Goal: Task Accomplishment & Management: Complete application form

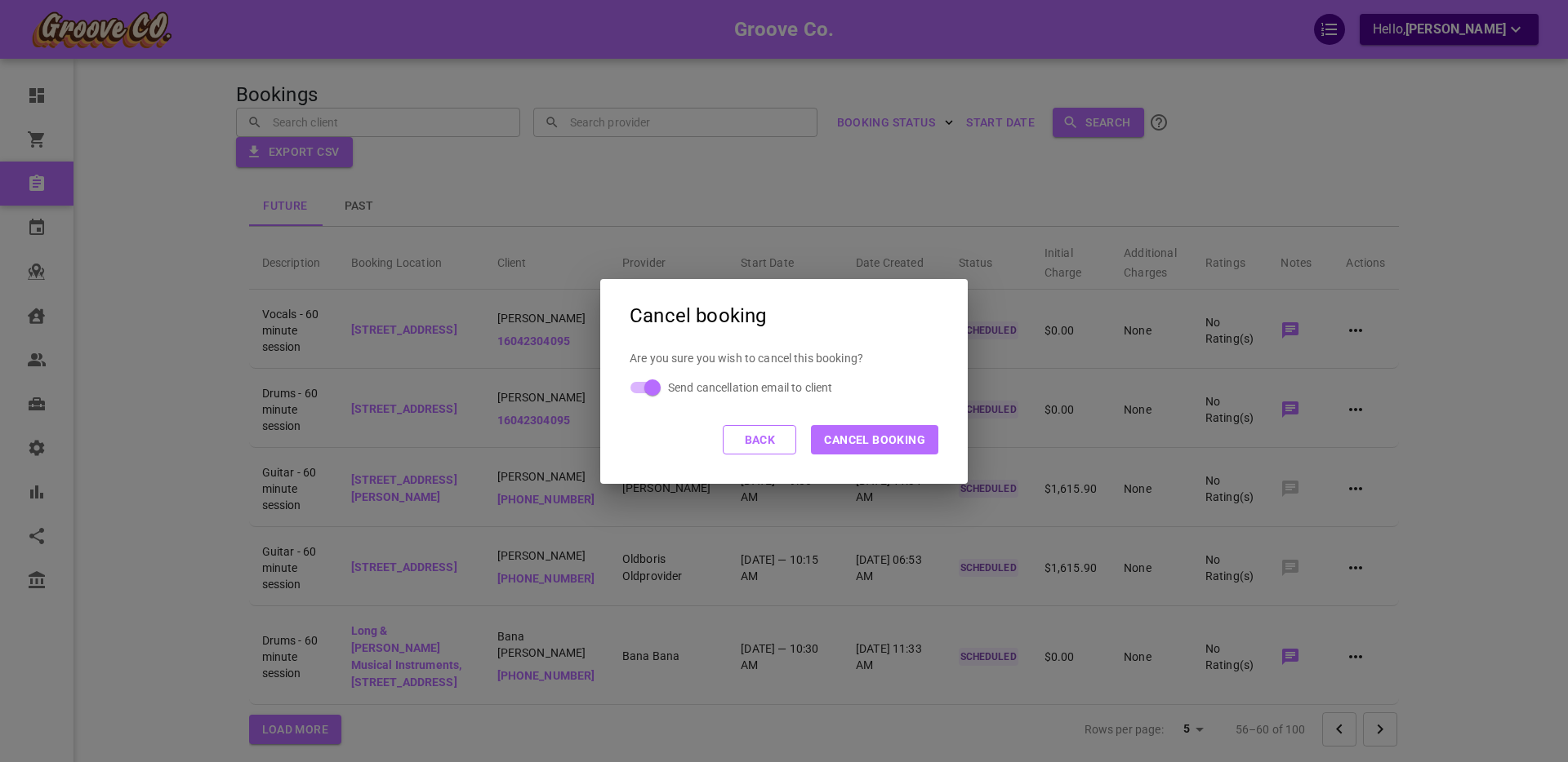
scroll to position [59, 0]
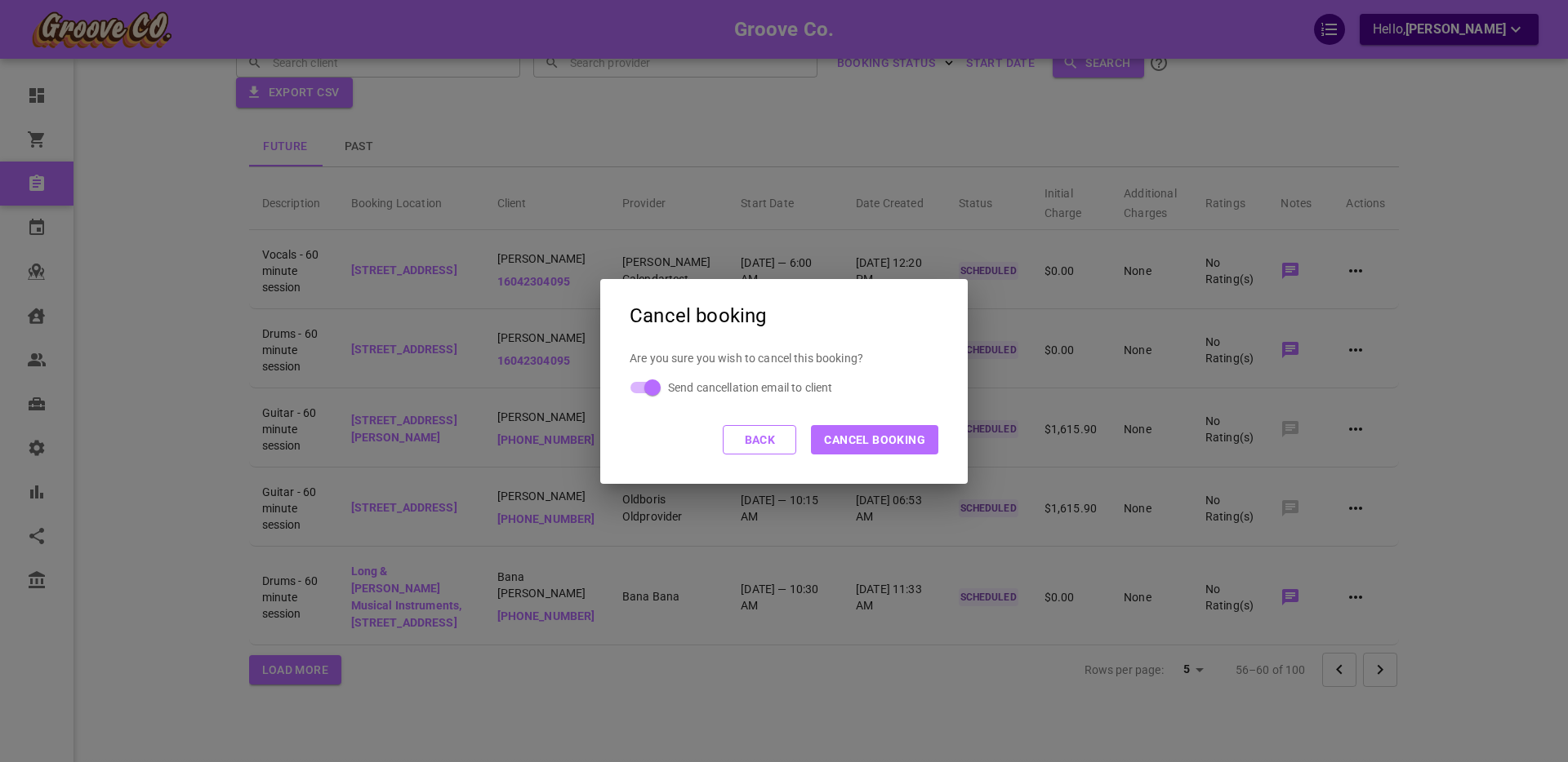
click at [746, 434] on button "Back" at bounding box center [760, 440] width 74 height 30
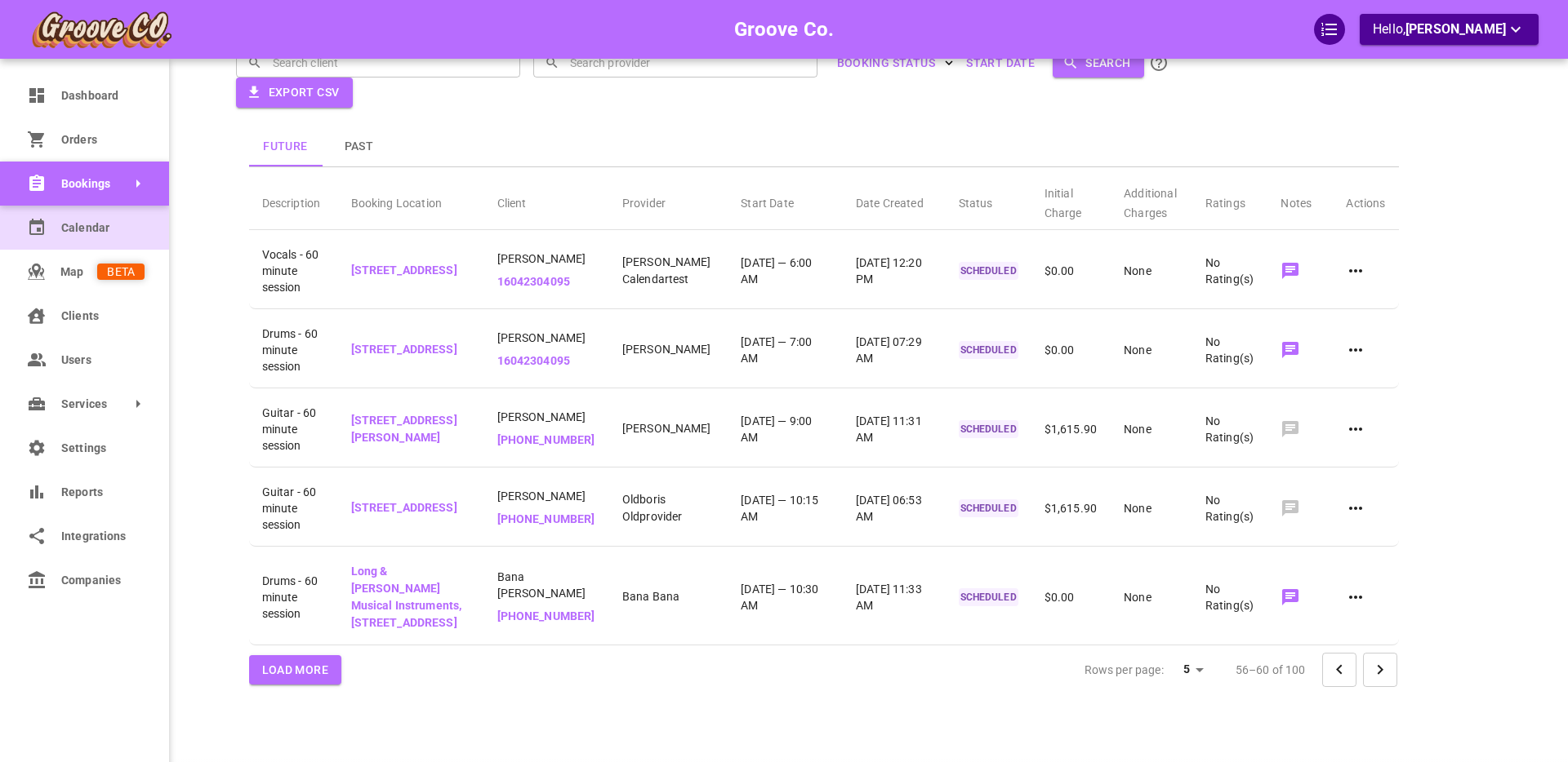
click at [74, 223] on span "Calendar" at bounding box center [103, 228] width 83 height 17
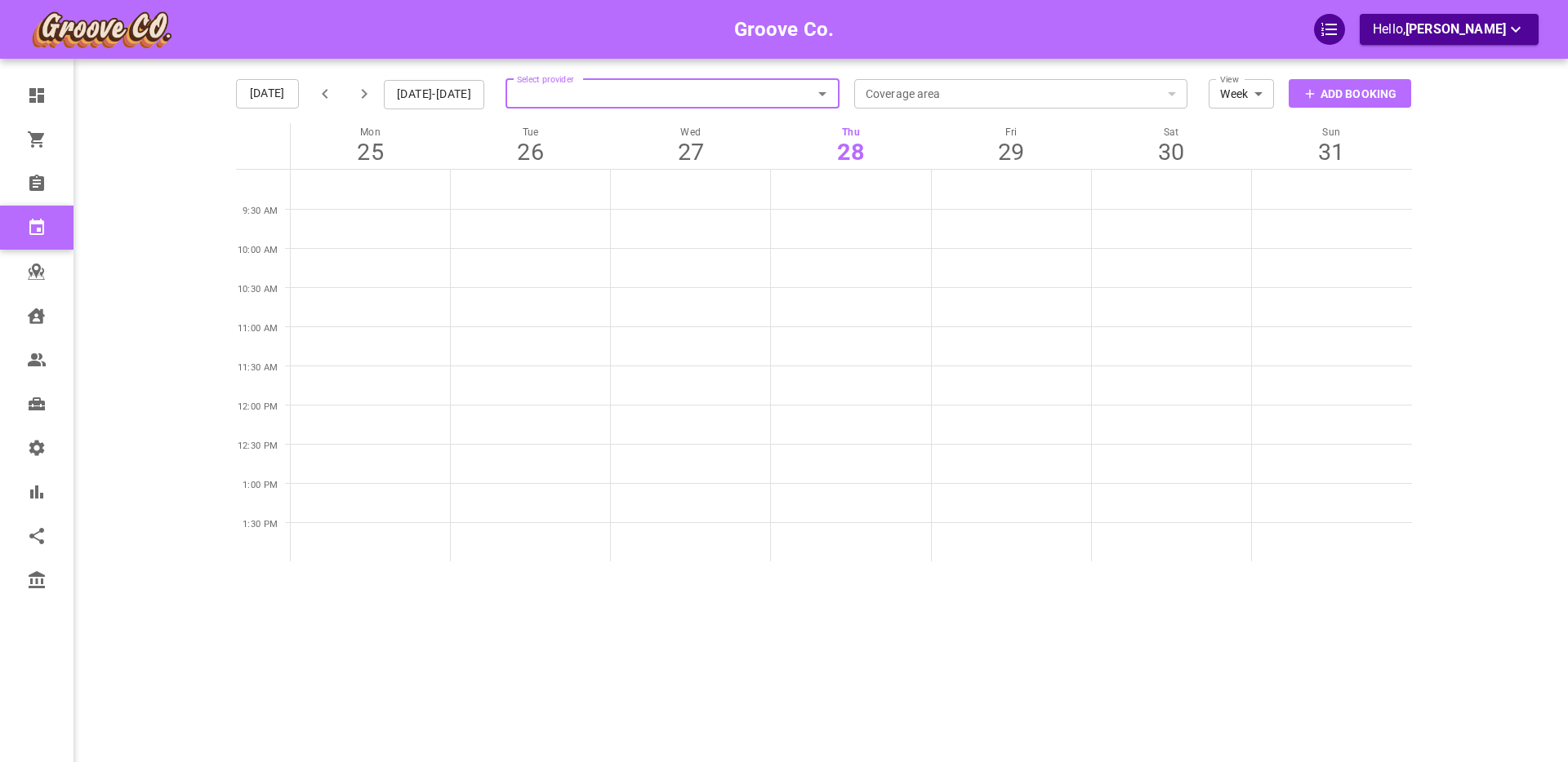
click at [1324, 95] on p "Add Booking" at bounding box center [1358, 94] width 76 height 17
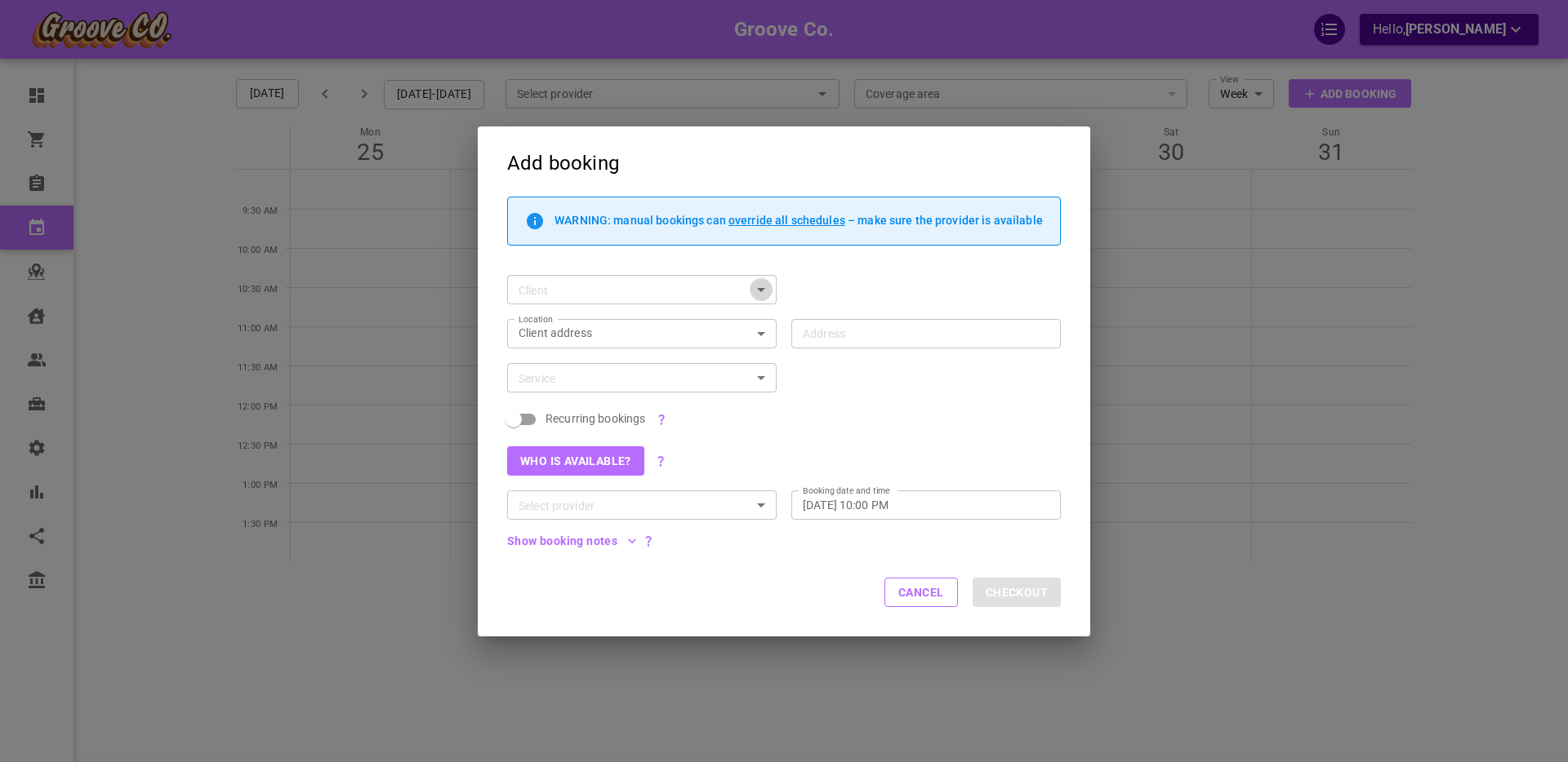
click at [760, 290] on icon "Open" at bounding box center [761, 290] width 20 height 20
click at [807, 289] on div "Client Client" at bounding box center [776, 282] width 569 height 44
click at [756, 287] on icon "Open" at bounding box center [761, 290] width 20 height 20
click at [762, 291] on icon "Close" at bounding box center [761, 289] width 8 height 5
click at [939, 588] on button "Cancel" at bounding box center [921, 593] width 74 height 30
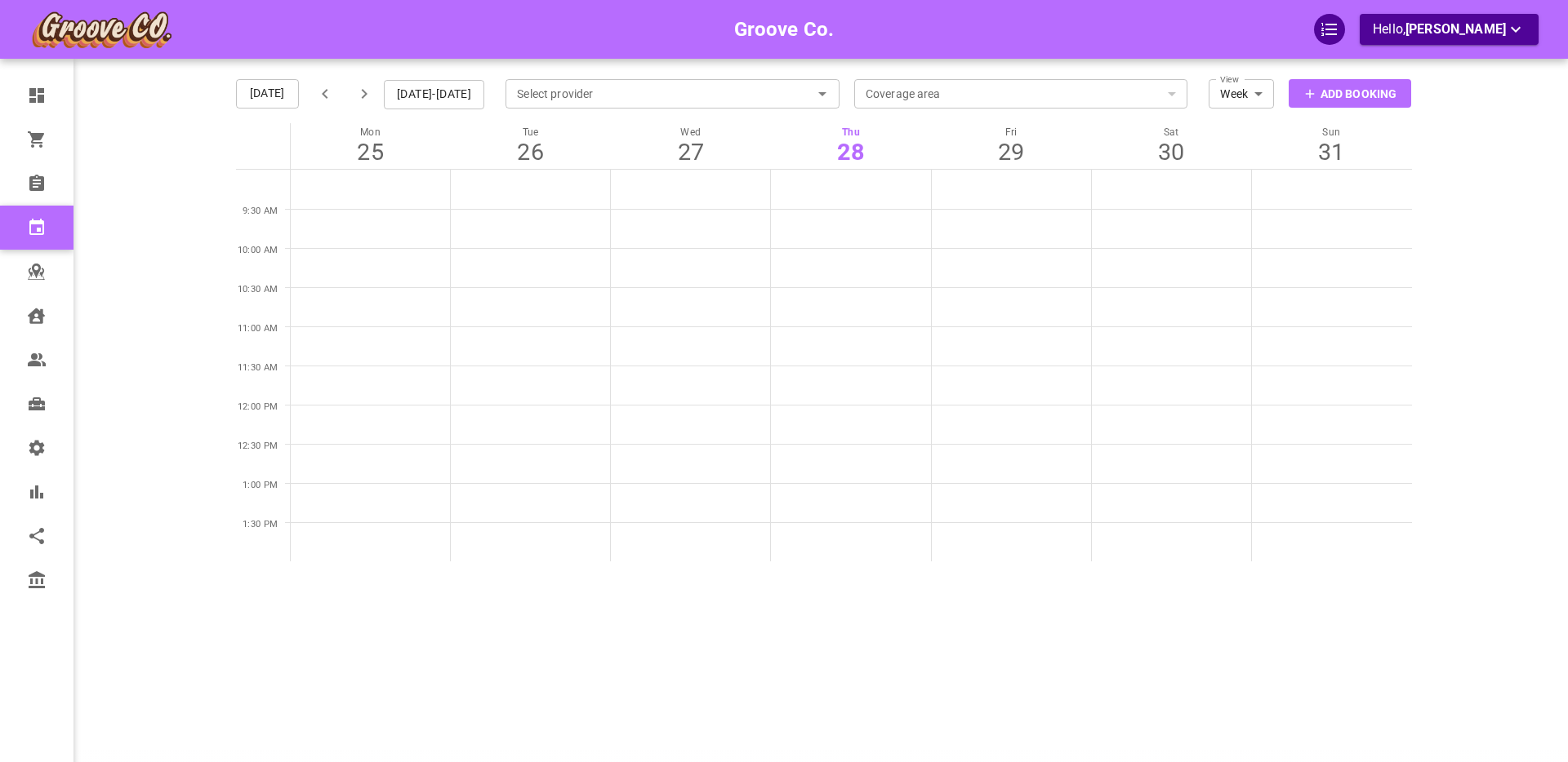
click at [880, 618] on div "Calendar Add Booking Today Aug 25-31, 2025 Select provider Select provider Cove…" at bounding box center [824, 346] width 1176 height 762
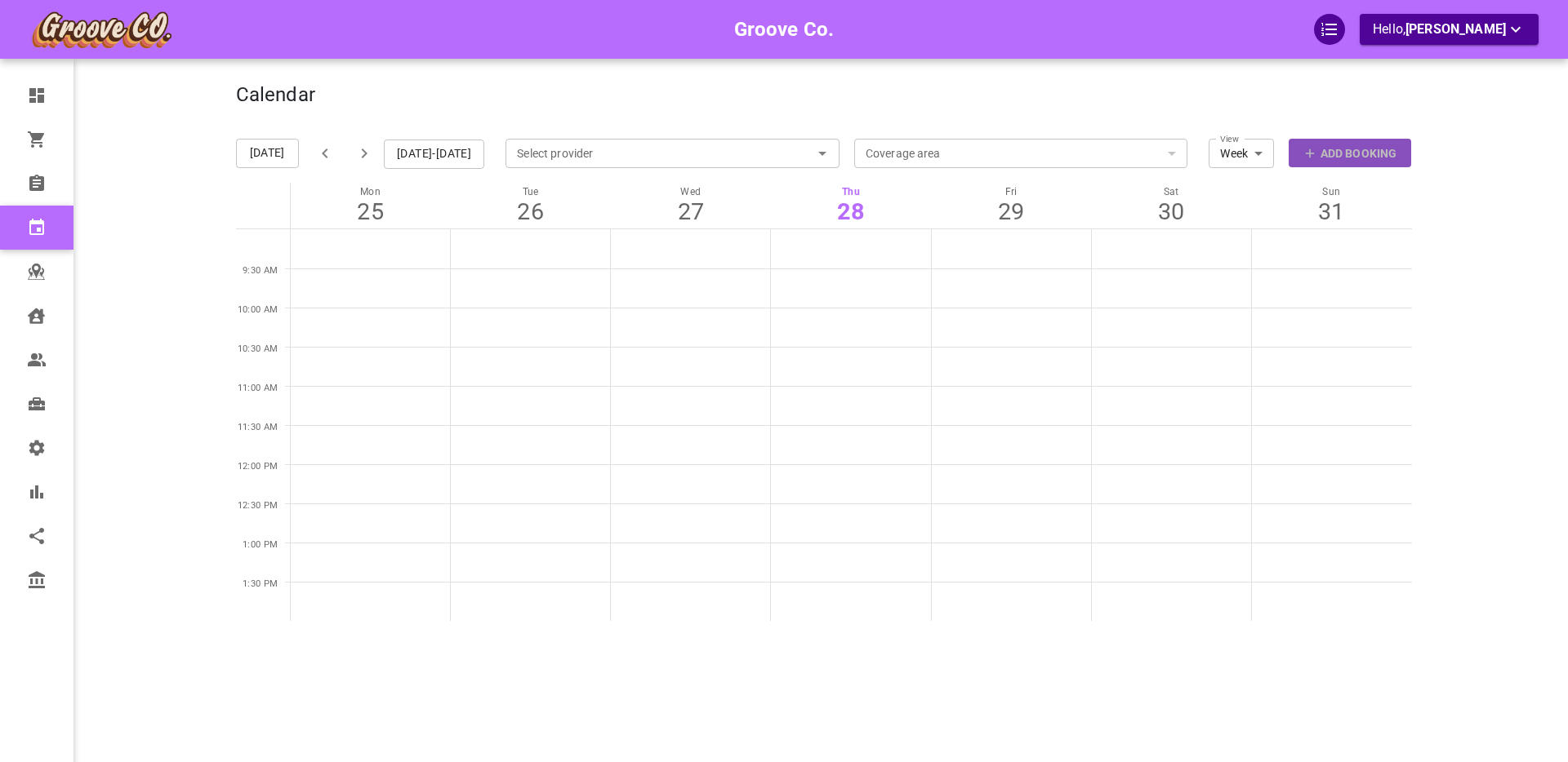
click at [1341, 152] on p "Add Booking" at bounding box center [1358, 153] width 76 height 17
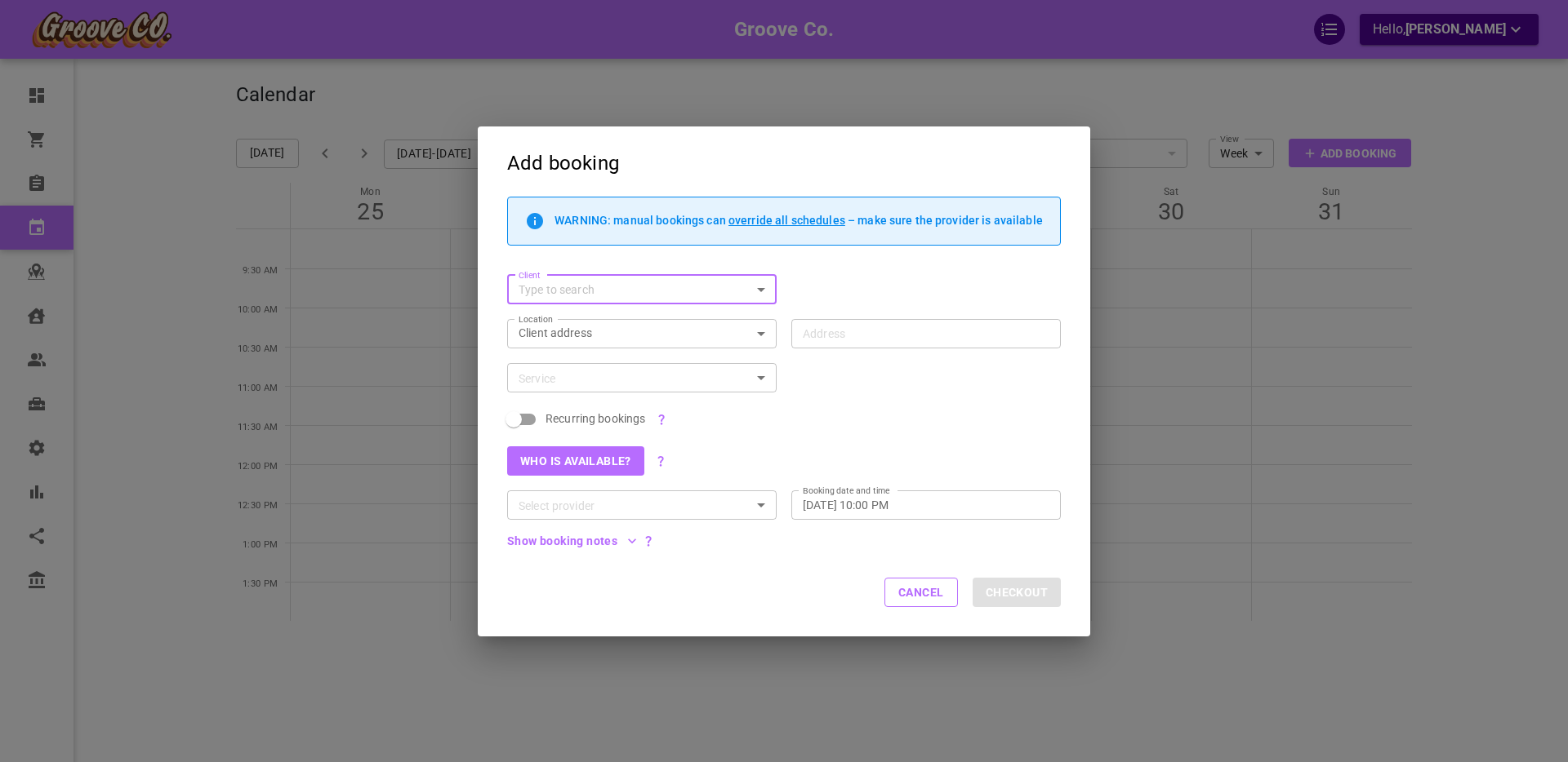
click at [579, 287] on input "Client" at bounding box center [628, 290] width 232 height 21
click at [596, 288] on input "Client" at bounding box center [628, 290] width 232 height 21
click at [615, 285] on input "Client" at bounding box center [628, 290] width 232 height 21
click at [933, 594] on button "Cancel" at bounding box center [921, 593] width 74 height 30
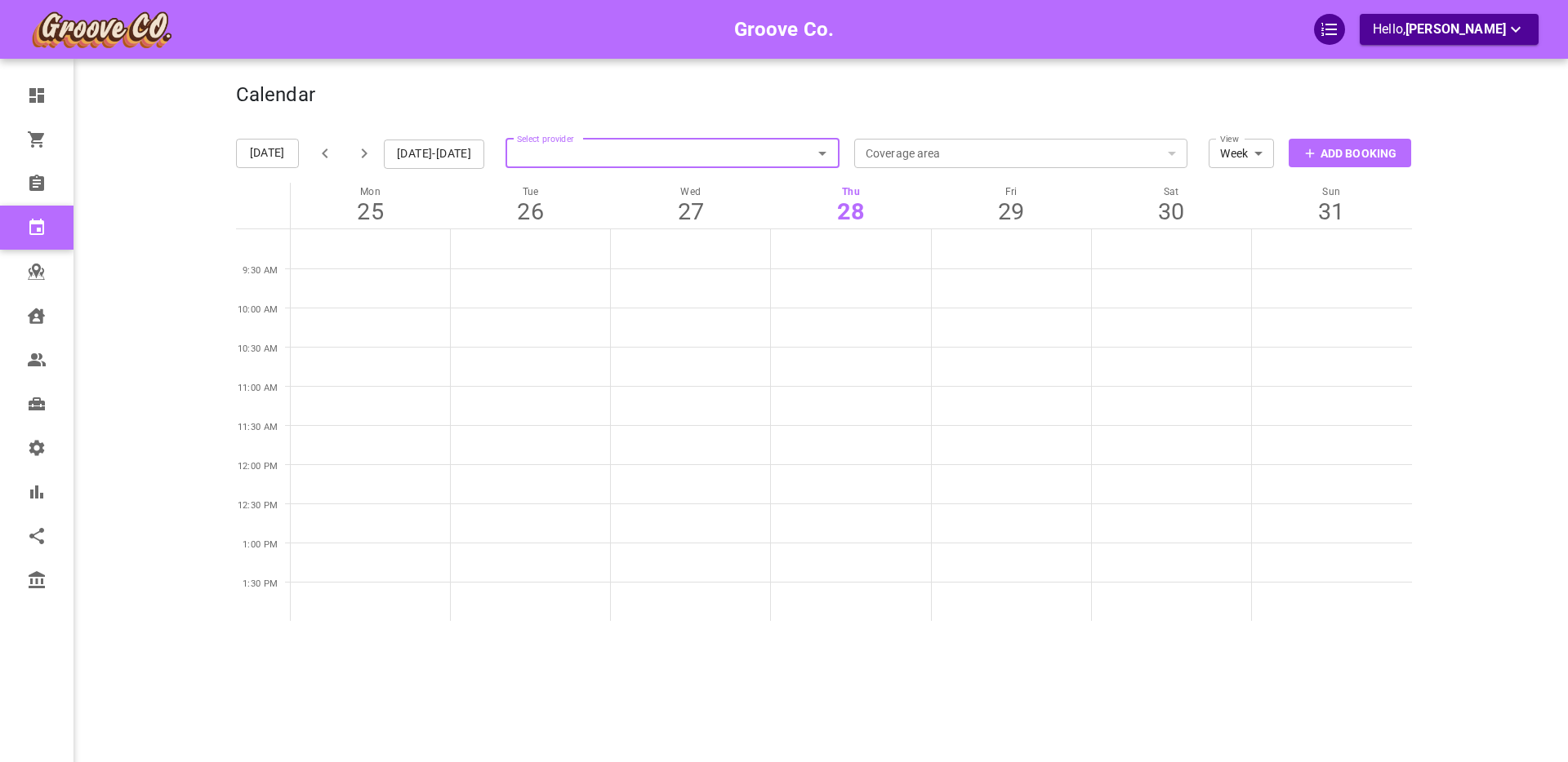
click at [143, 231] on div "Groove Co. Hello, Boris Sandford" at bounding box center [172, 405] width 127 height 762
click at [148, 214] on div "Groove Co. Hello, Boris Sandford" at bounding box center [172, 405] width 127 height 762
click at [1355, 152] on p "Add Booking" at bounding box center [1358, 153] width 76 height 17
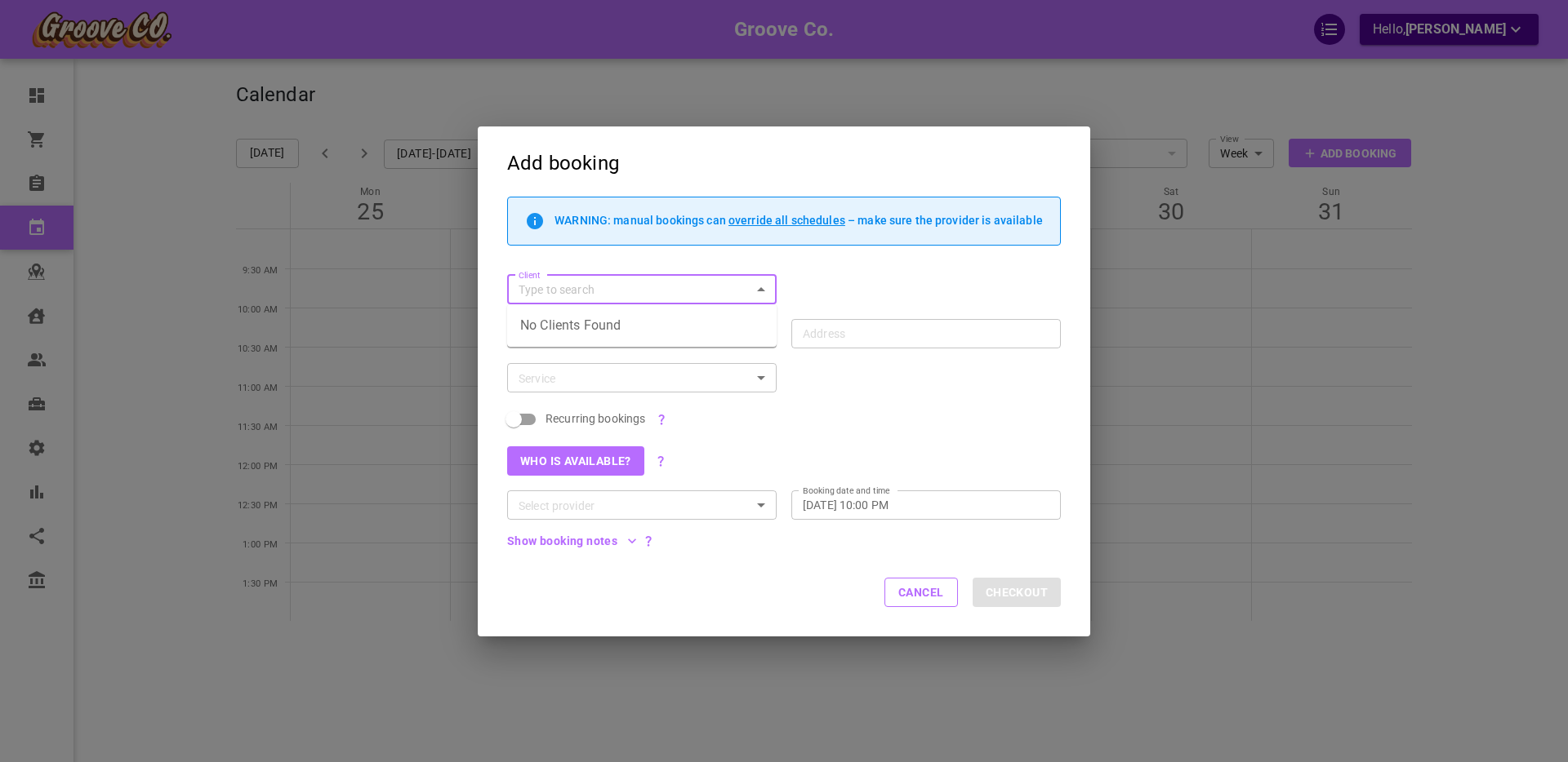
click at [597, 289] on input "Client" at bounding box center [628, 290] width 232 height 21
click at [784, 279] on div "Client Client" at bounding box center [776, 282] width 569 height 44
click at [907, 592] on button "Cancel" at bounding box center [921, 593] width 74 height 30
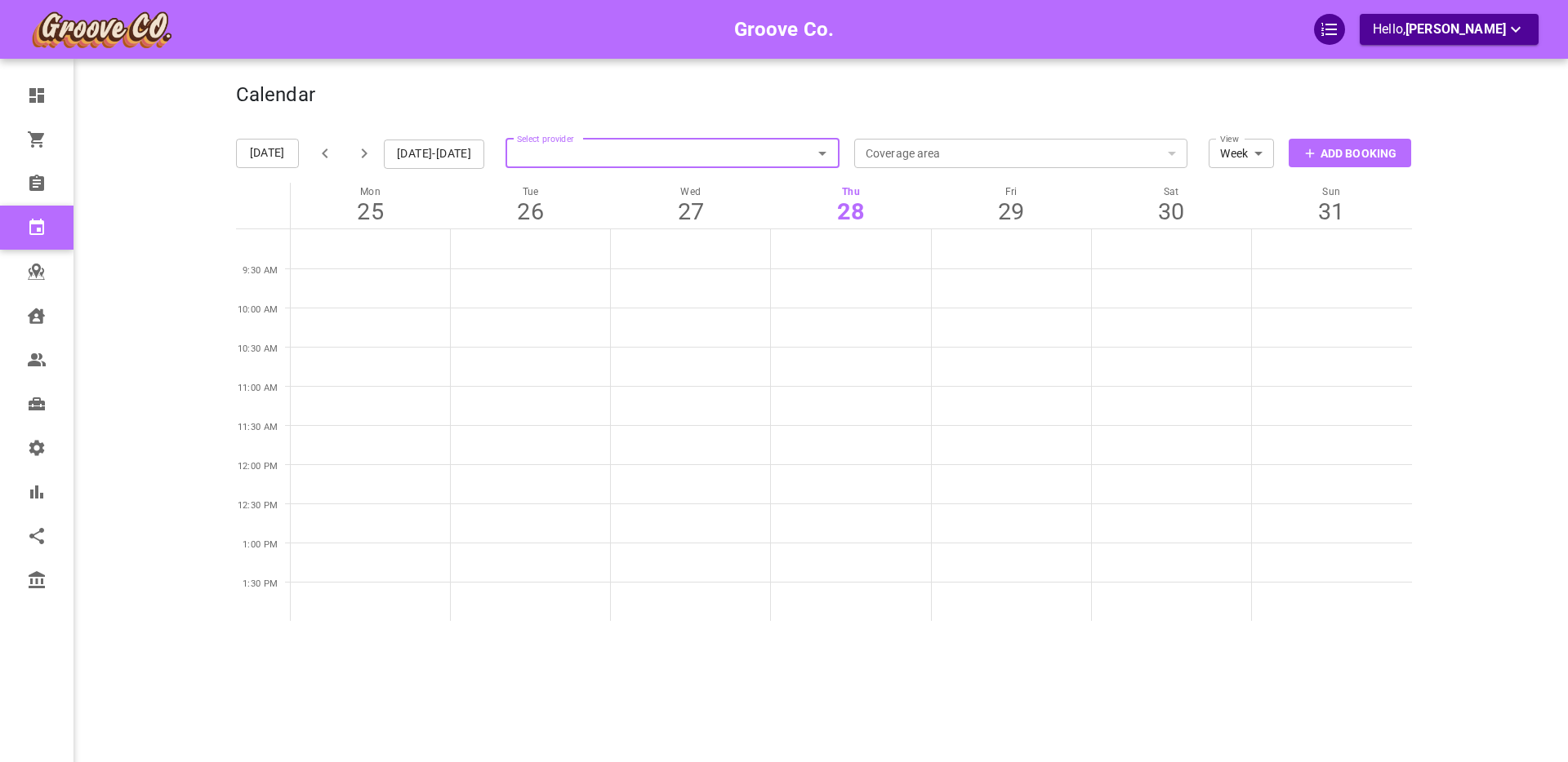
click at [764, 645] on div "Calendar Add Booking Today Aug 25-31, 2025 Select provider Select provider Cove…" at bounding box center [824, 405] width 1176 height 762
click at [1334, 152] on p "Add Booking" at bounding box center [1358, 153] width 76 height 17
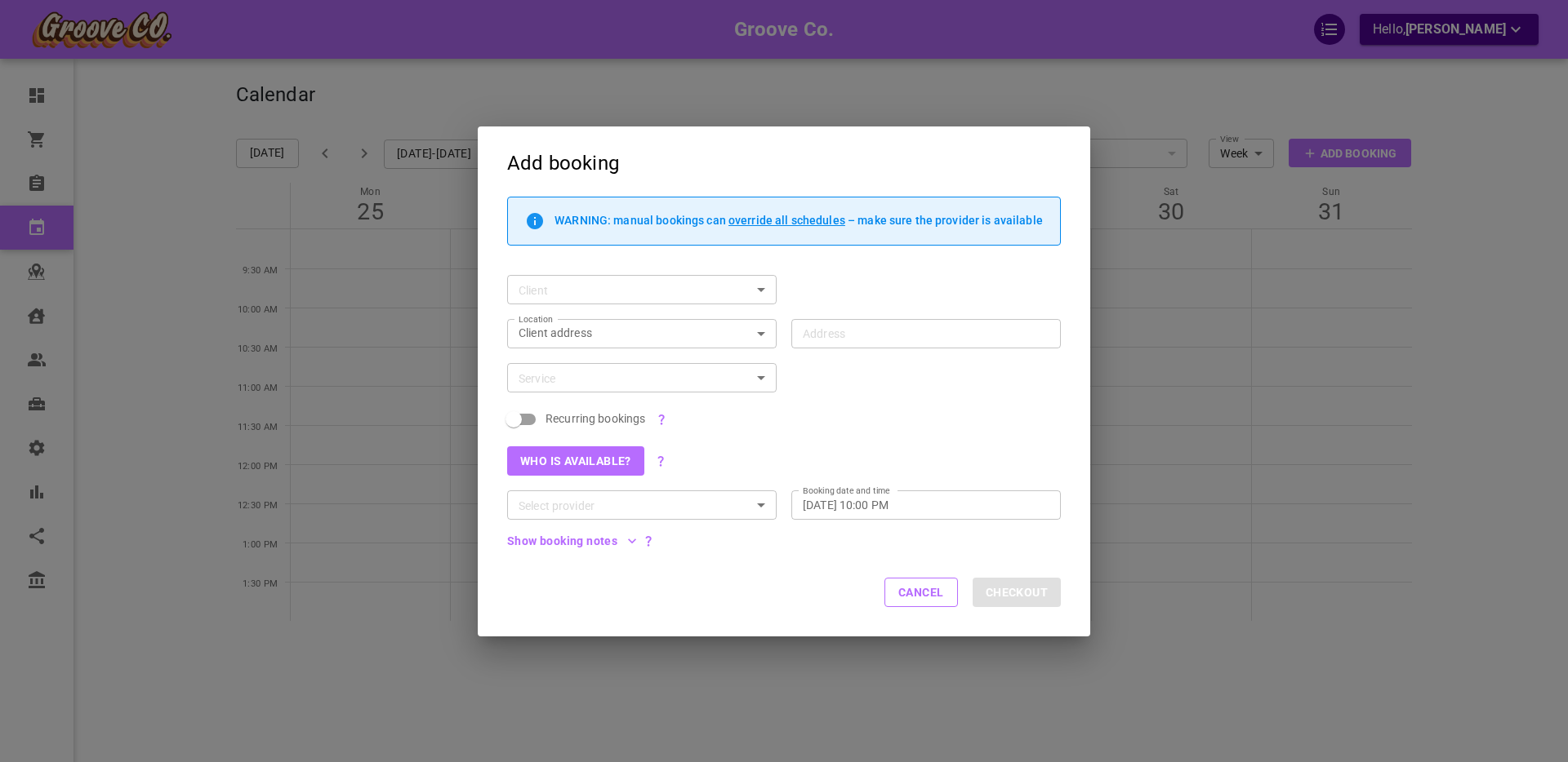
click at [584, 288] on input "Client" at bounding box center [628, 290] width 232 height 21
click at [578, 292] on input "Client" at bounding box center [628, 290] width 232 height 21
click at [898, 591] on button "Cancel" at bounding box center [921, 593] width 74 height 30
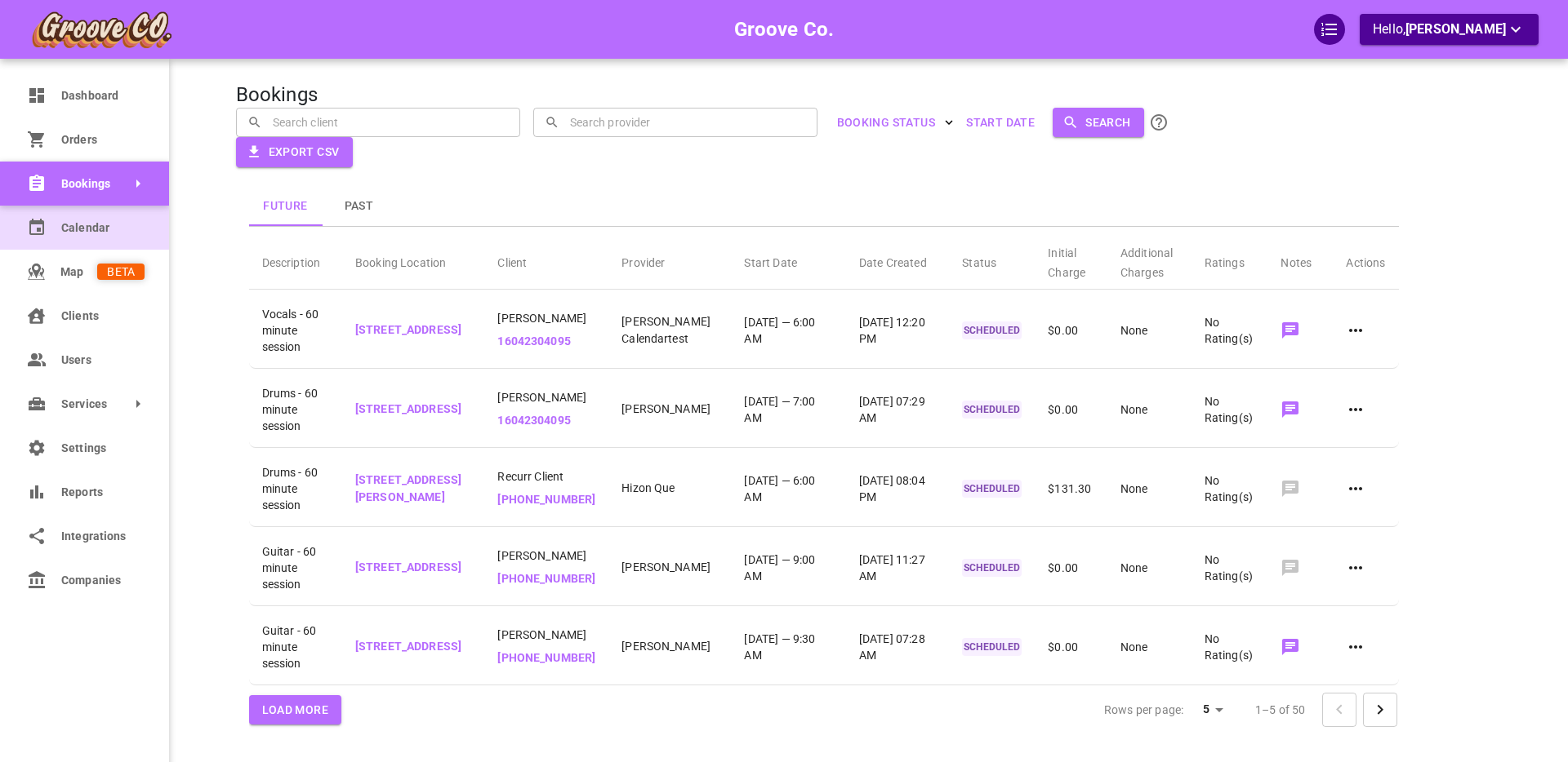
click at [54, 230] on link "Calendar" at bounding box center [85, 227] width 169 height 44
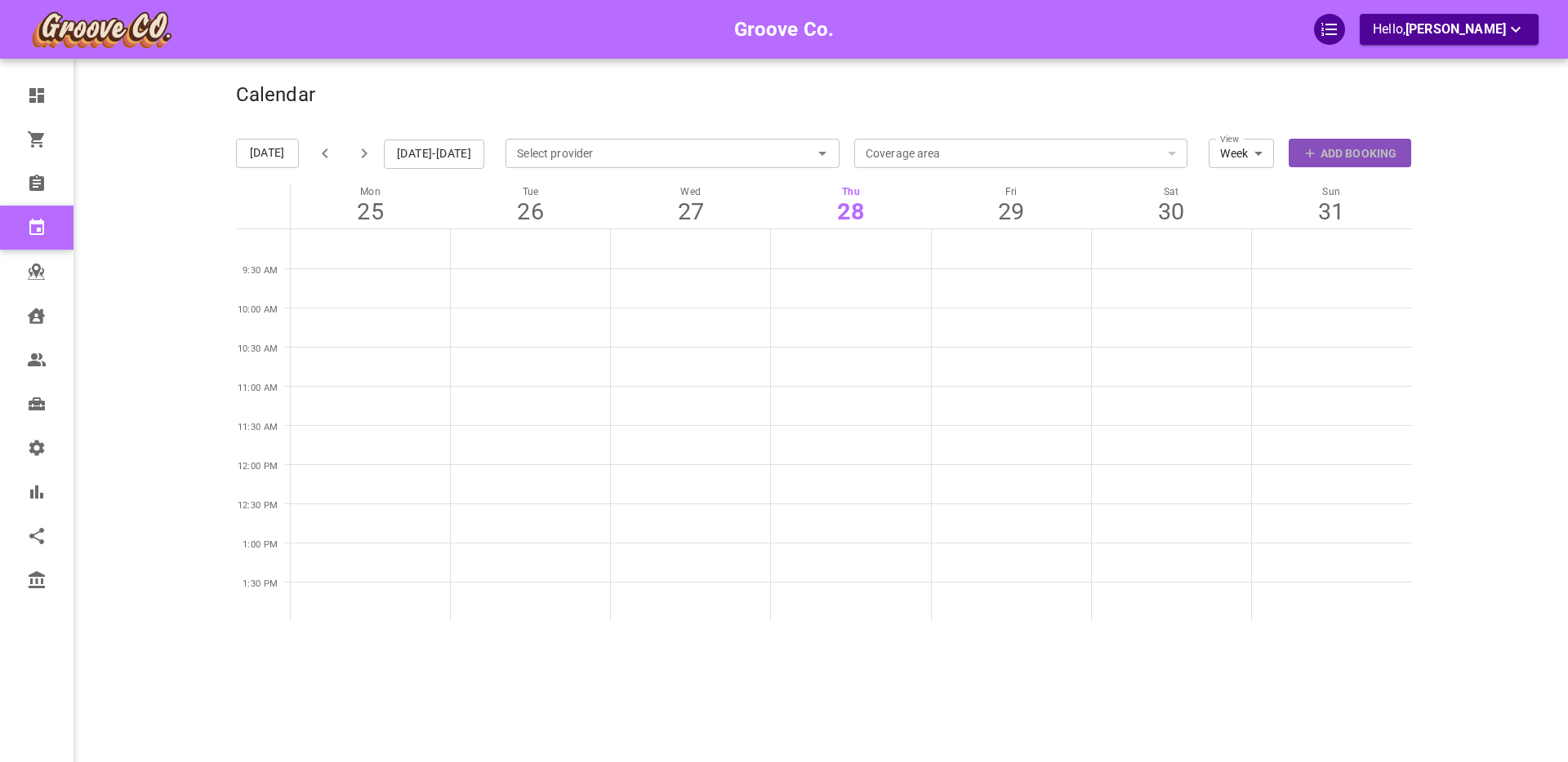
click at [1324, 161] on p "Add Booking" at bounding box center [1358, 153] width 76 height 17
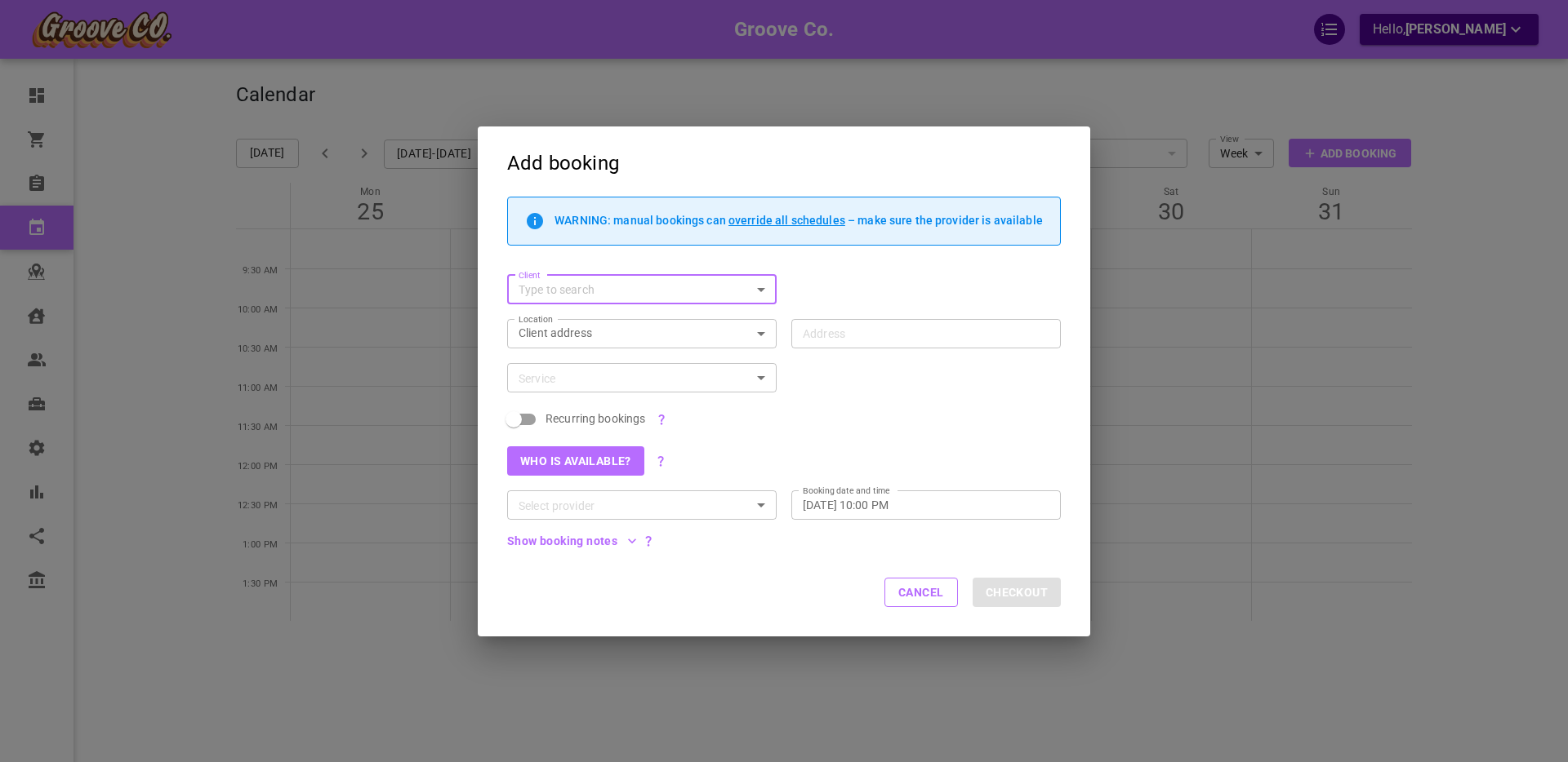
click at [761, 284] on icon "Open" at bounding box center [761, 290] width 20 height 20
click at [786, 288] on div "Client Client" at bounding box center [776, 282] width 569 height 44
click at [925, 594] on button "Cancel" at bounding box center [921, 593] width 74 height 30
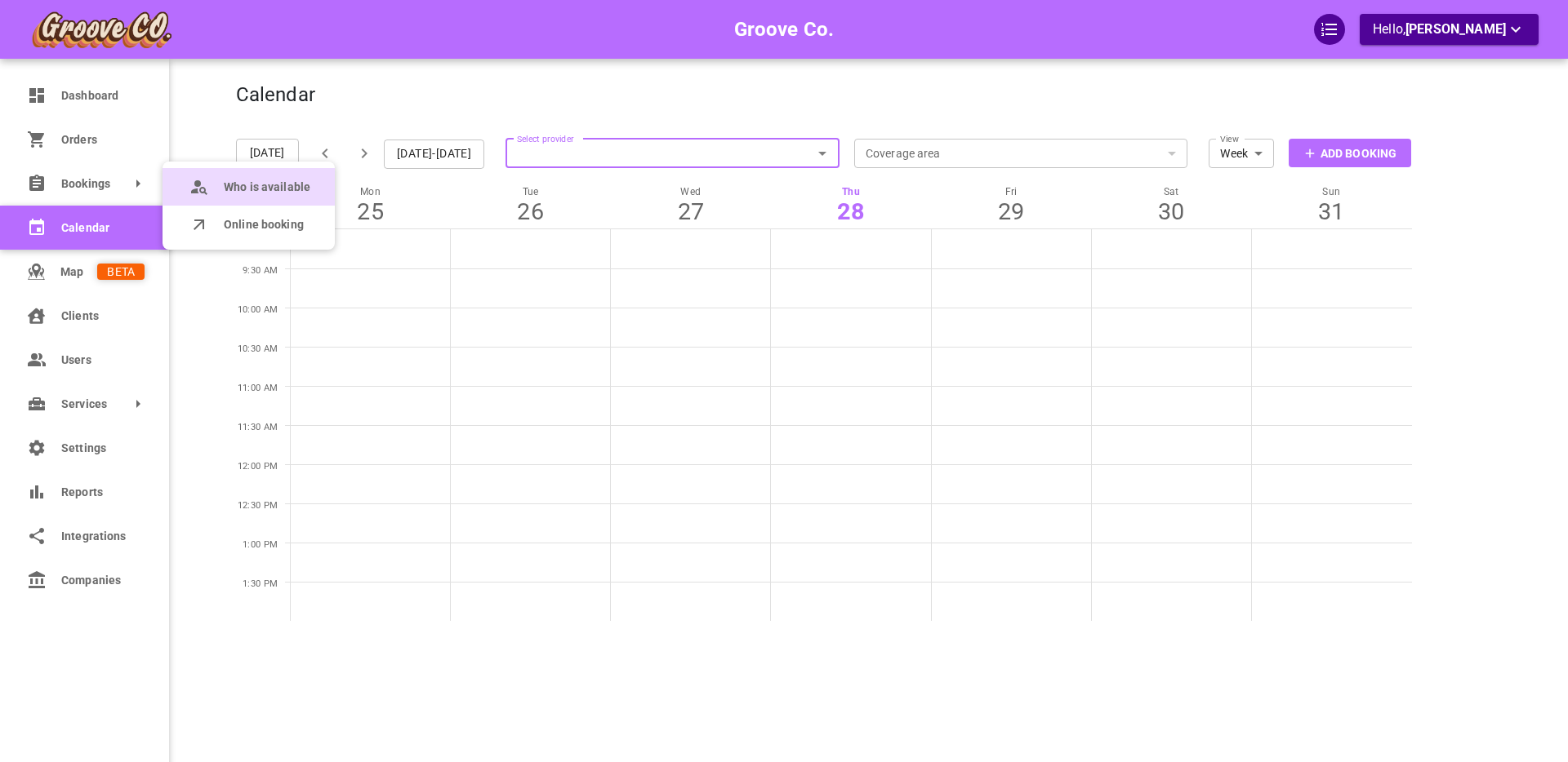
click at [218, 188] on available "Who is available" at bounding box center [248, 187] width 172 height 38
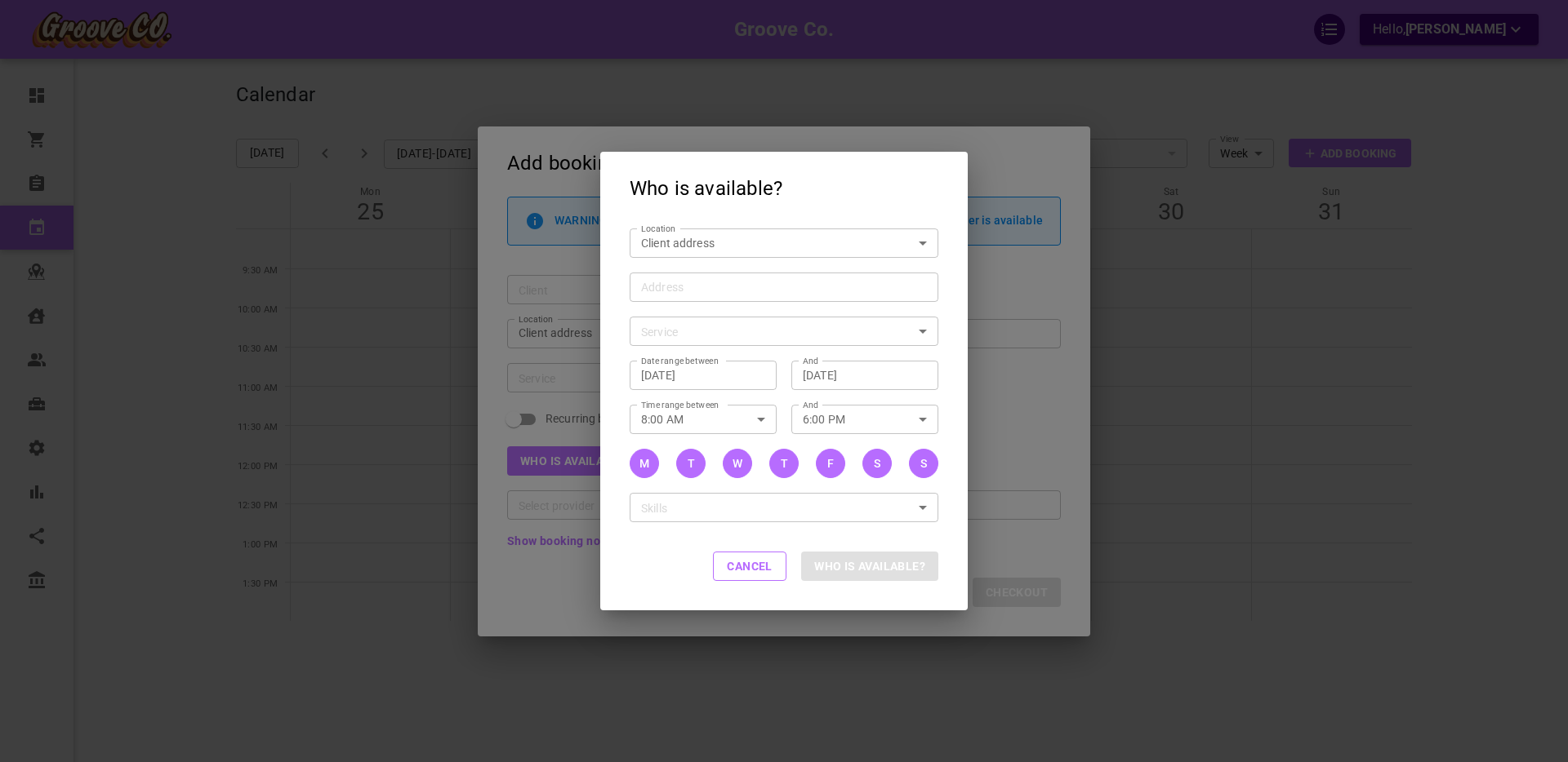
click at [661, 287] on input "Address Address" at bounding box center [775, 286] width 283 height 21
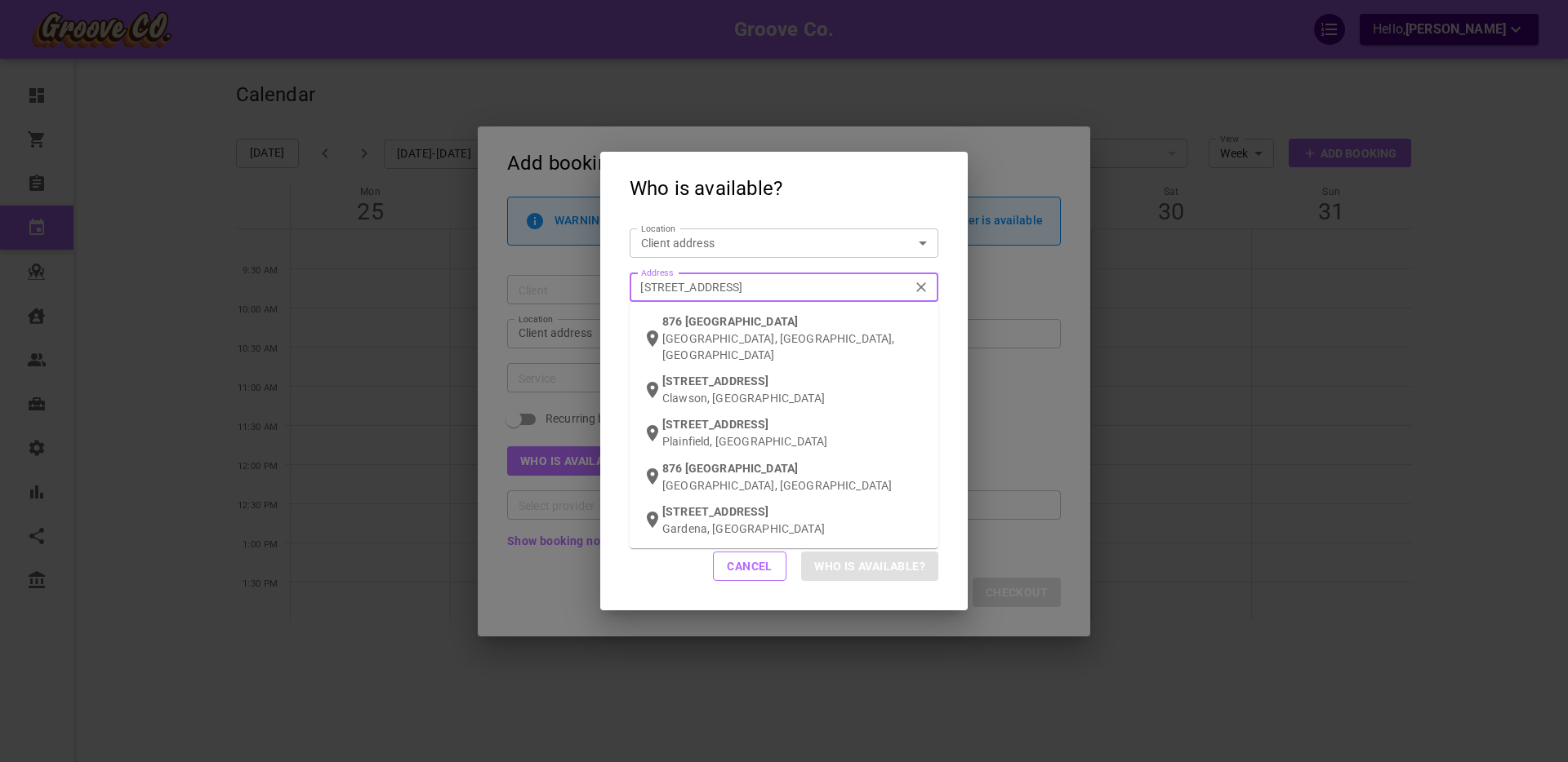
type input "876 w 14th ave van"
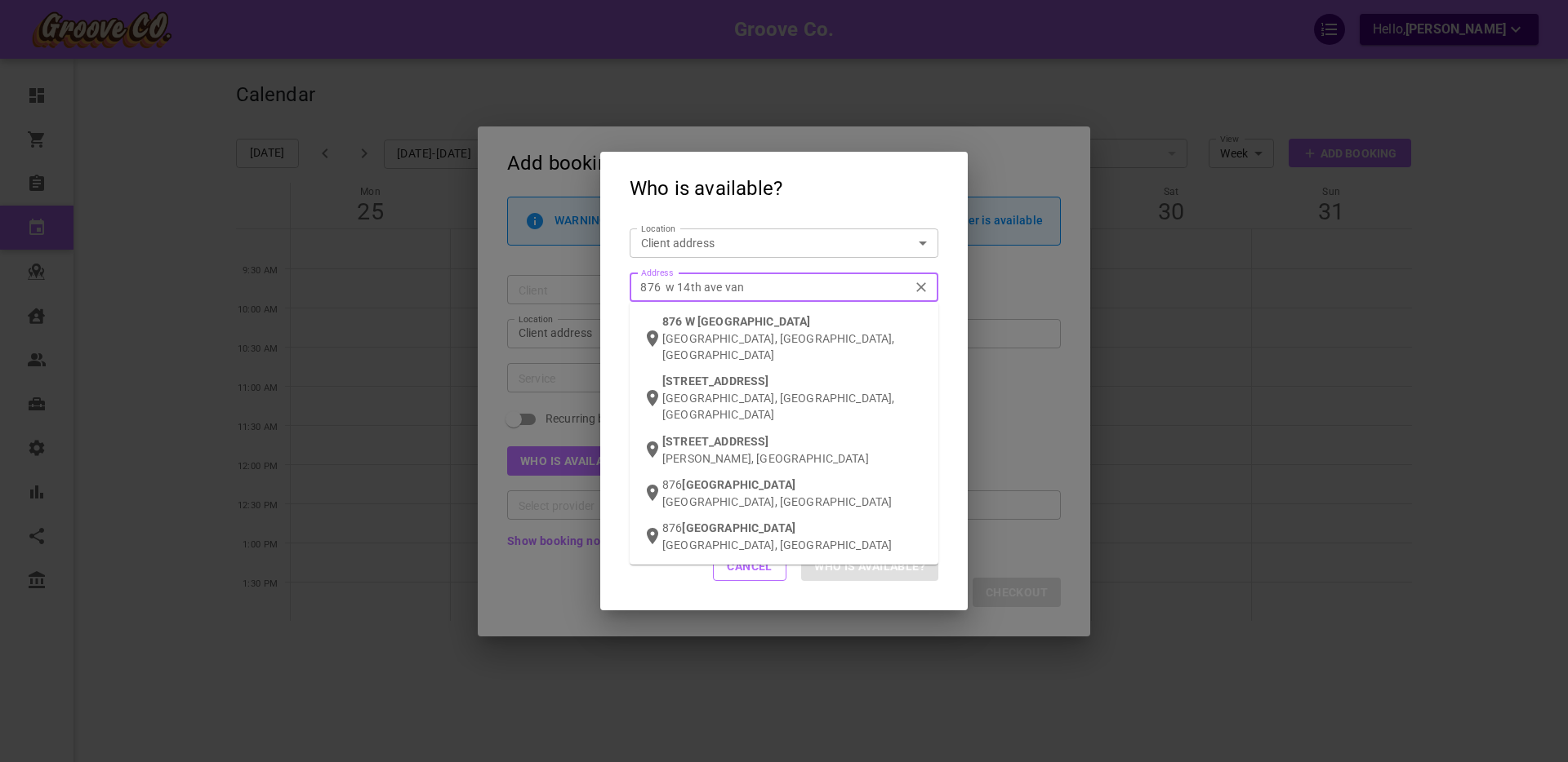
click at [716, 334] on p "[GEOGRAPHIC_DATA], [GEOGRAPHIC_DATA], [GEOGRAPHIC_DATA]" at bounding box center [794, 347] width 263 height 32
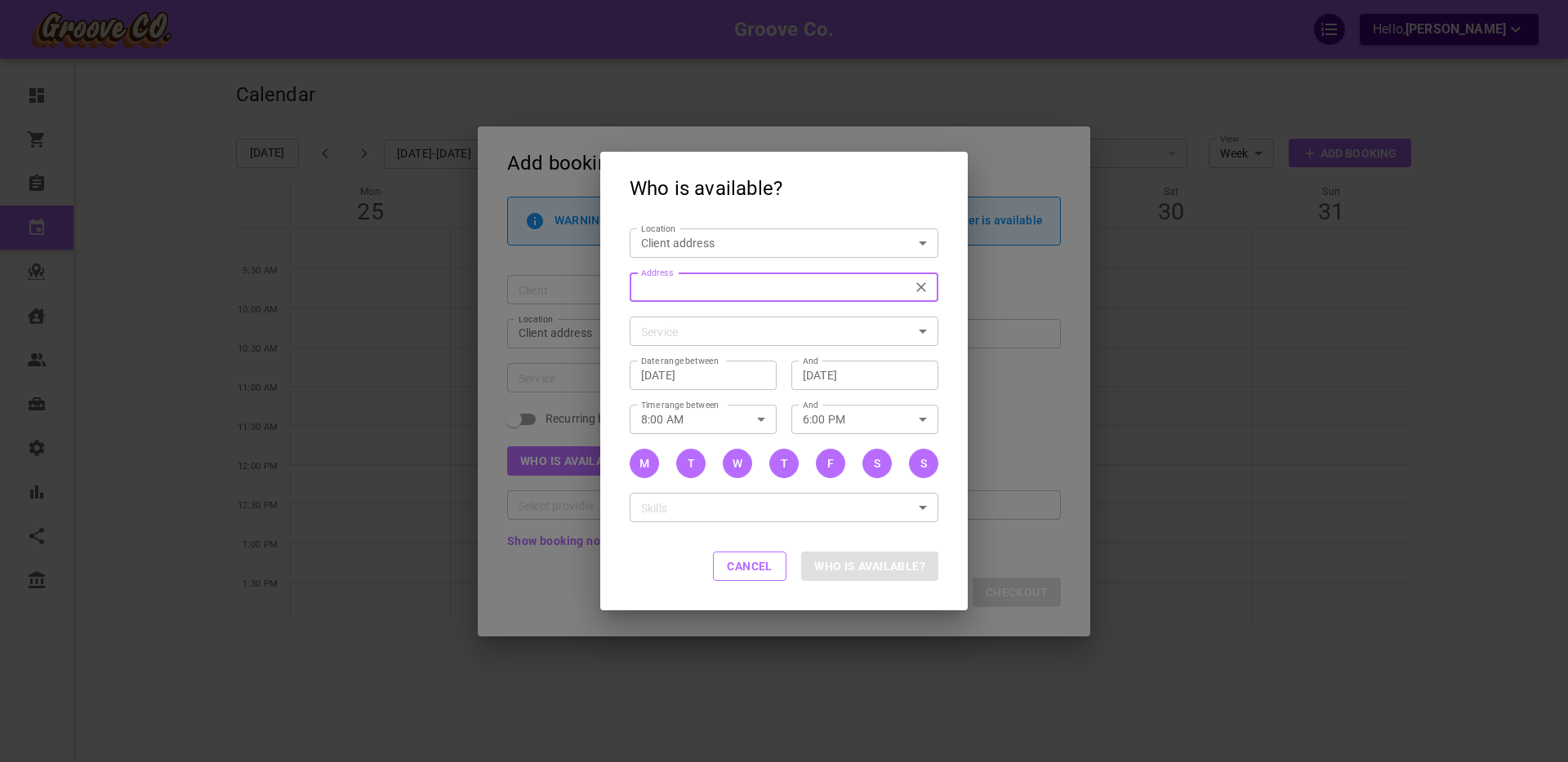
type input "[STREET_ADDRESS]"
click at [684, 332] on body "Groove Co. Hello, [PERSON_NAME] Dashboard Orders Bookings Calendar Map Clients …" at bounding box center [784, 431] width 1568 height 863
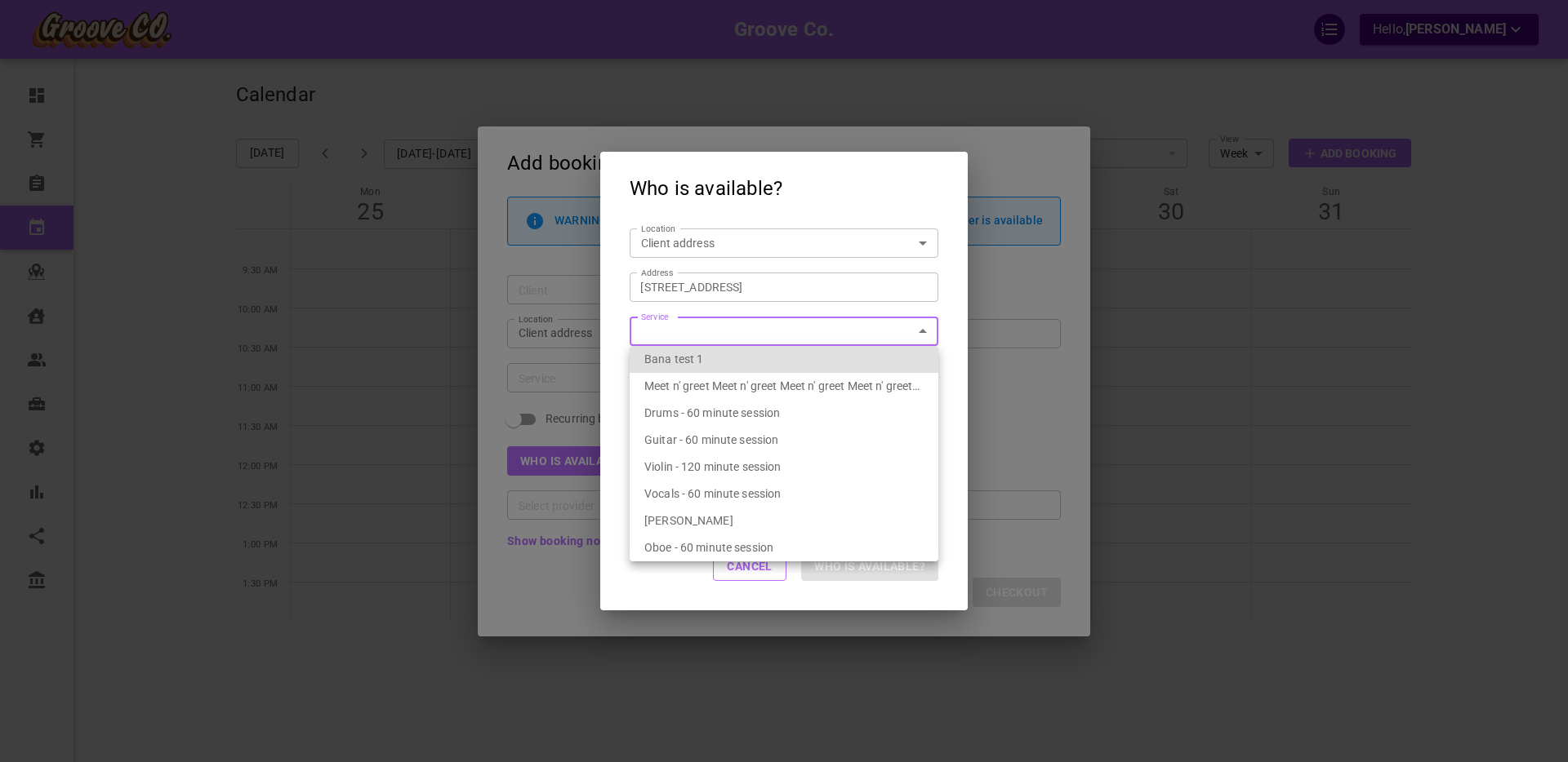
click at [710, 406] on span "Drums - 60 minute session" at bounding box center [712, 413] width 135 height 13
type input "Drums - 60 minute session"
type input "7f283d96-84a8-4f83-83f8-52bfe7559fc3"
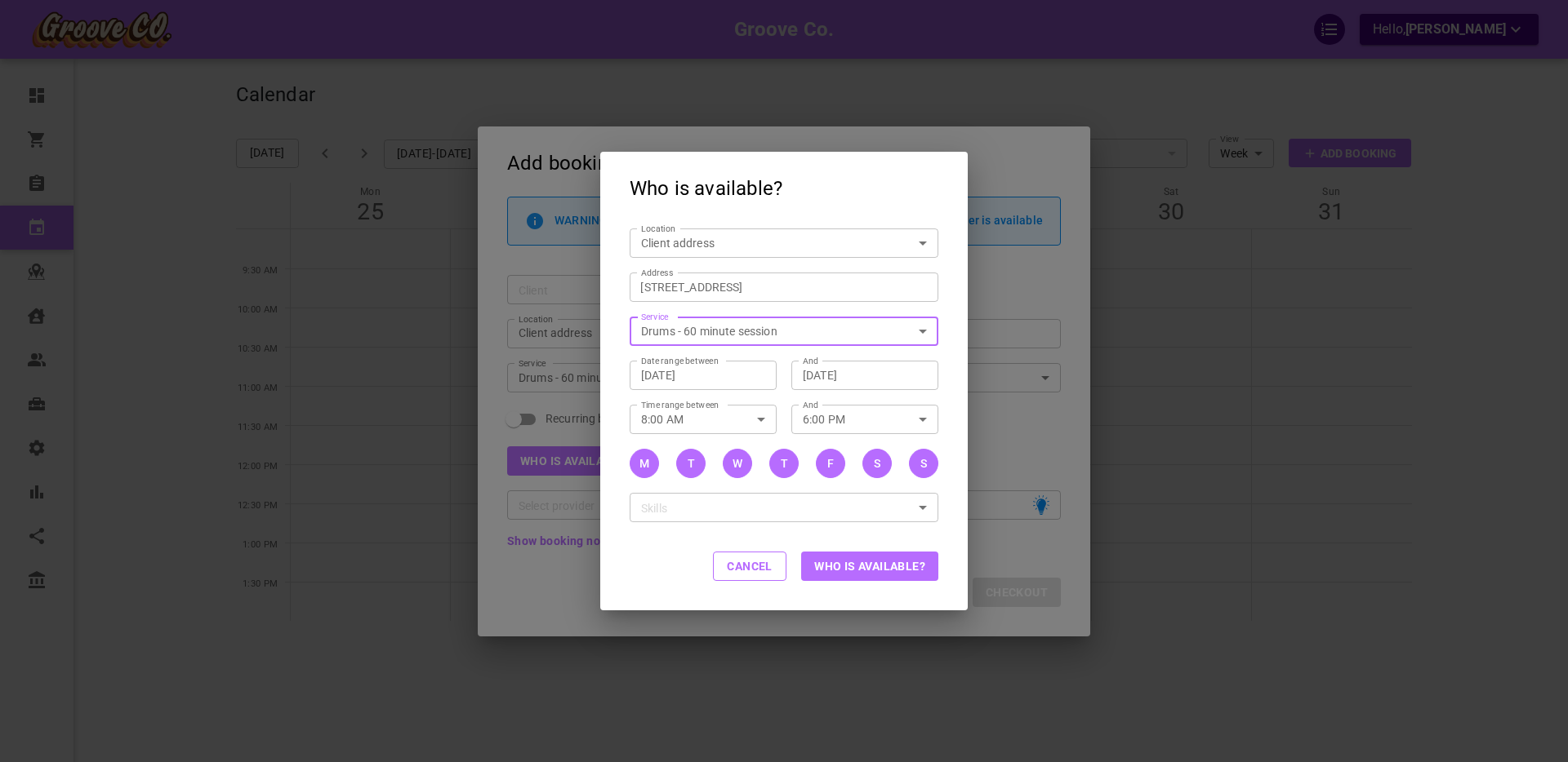
click at [852, 569] on button "Who is available?" at bounding box center [870, 567] width 137 height 30
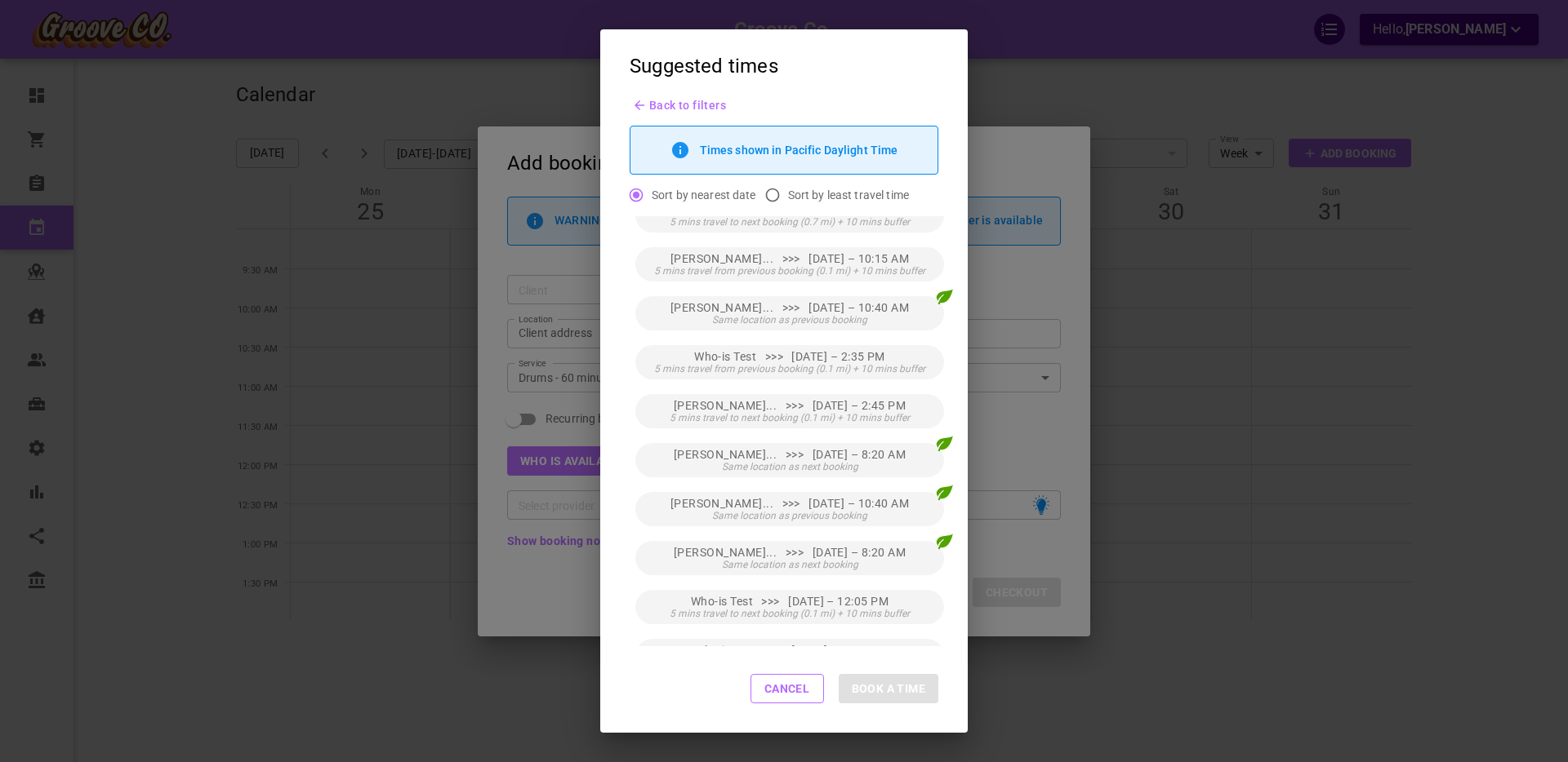
scroll to position [296, 0]
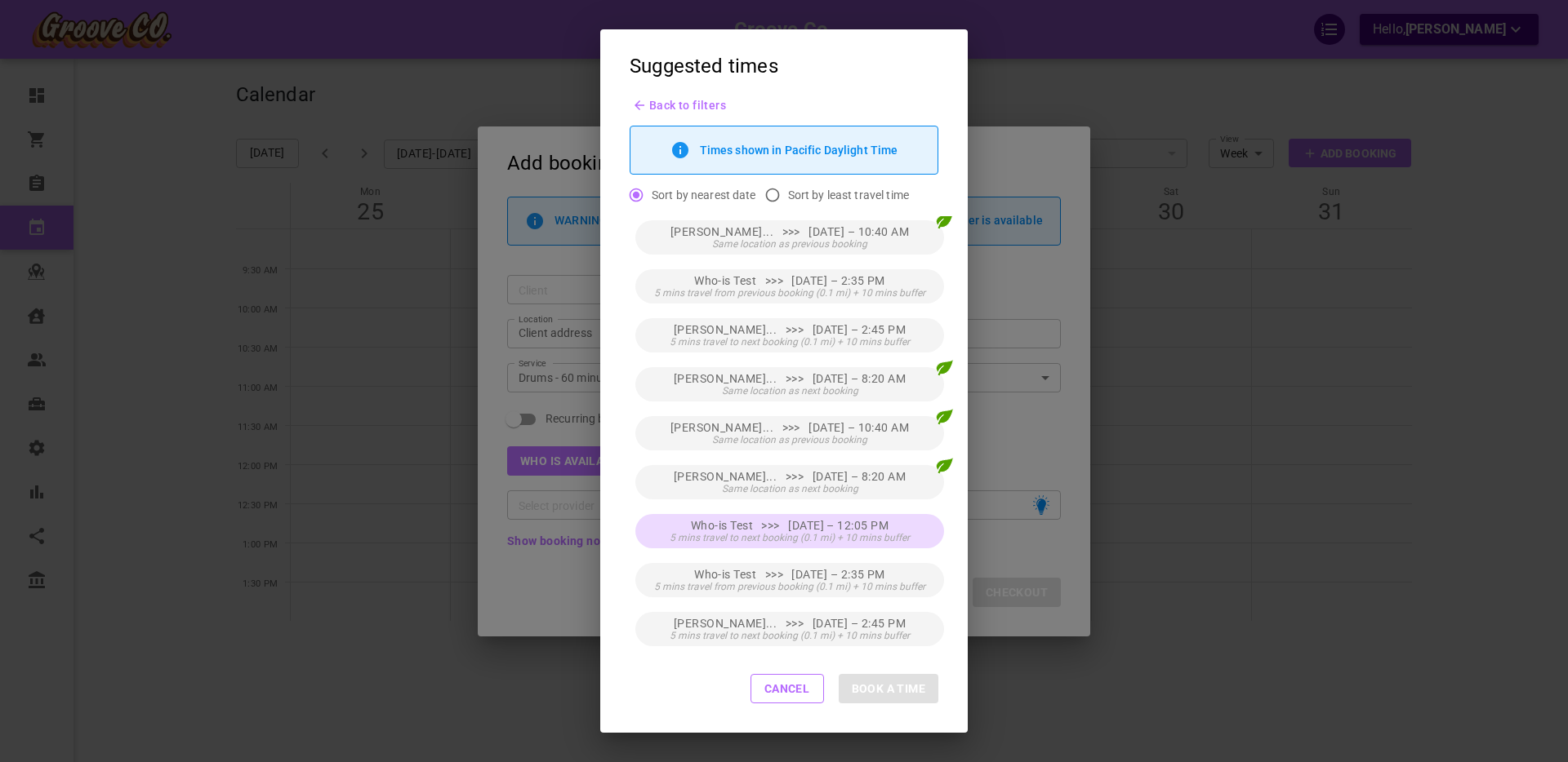
click at [834, 532] on span "5 mins travel to next booking (0.1 mi) + 10 mins buffer" at bounding box center [789, 538] width 240 height 12
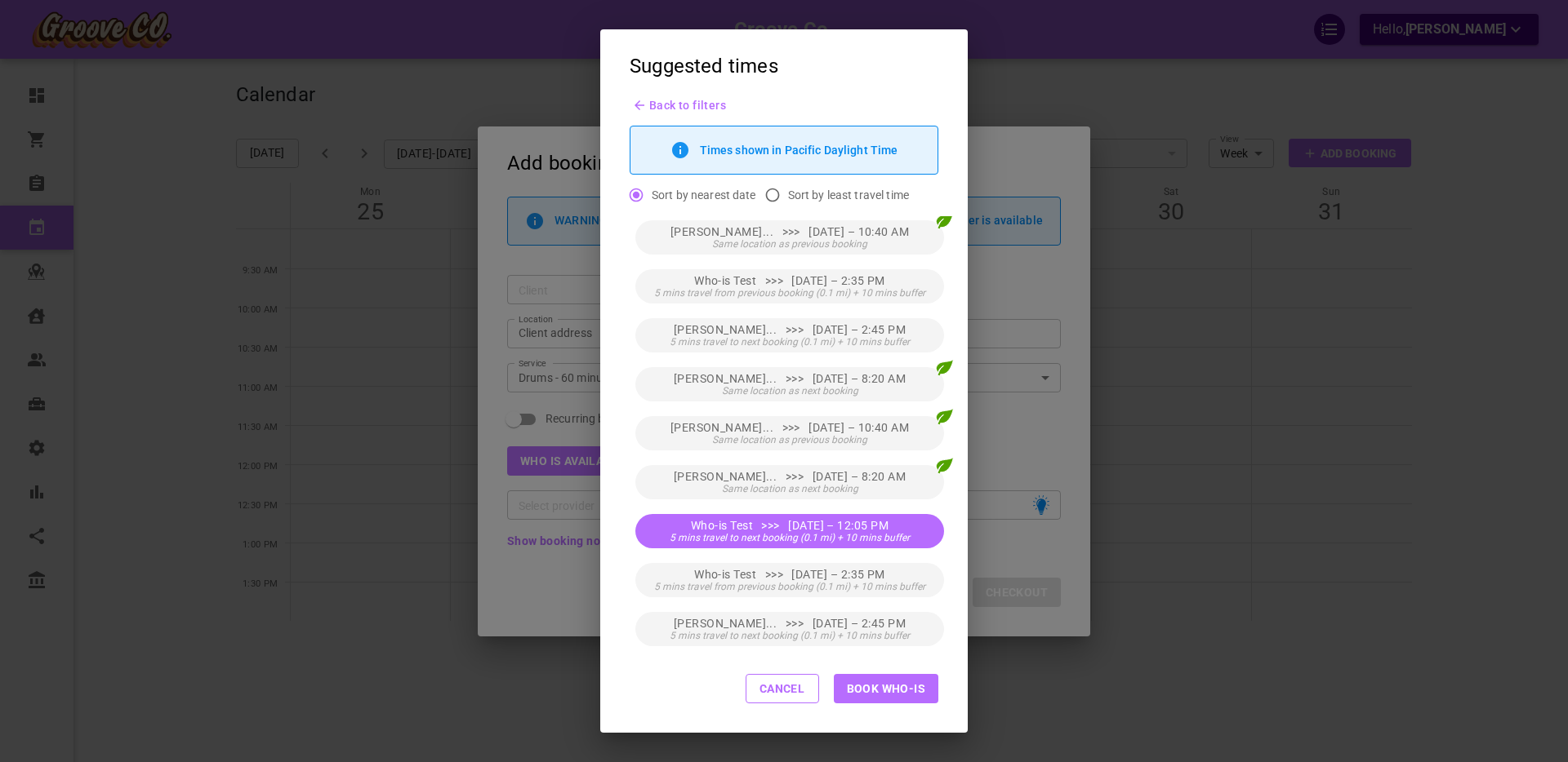
click at [890, 690] on button "Book Who-is" at bounding box center [886, 689] width 105 height 30
type input "Who-is Test"
type input "[DATE] 12:05 PM"
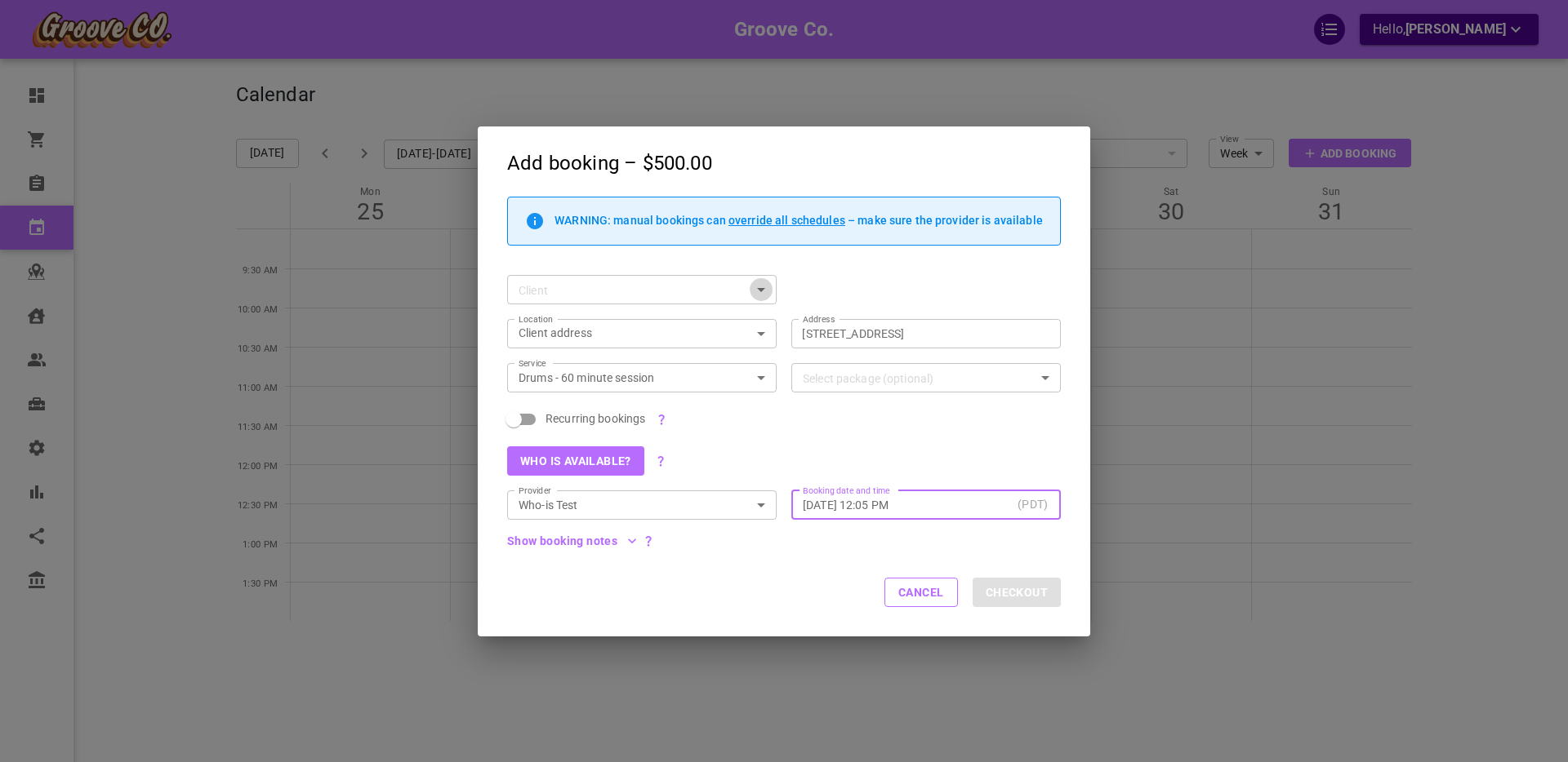
click at [758, 290] on icon "Open" at bounding box center [761, 290] width 20 height 20
click at [898, 591] on button "Cancel" at bounding box center [921, 593] width 74 height 30
